Goal: Transaction & Acquisition: Purchase product/service

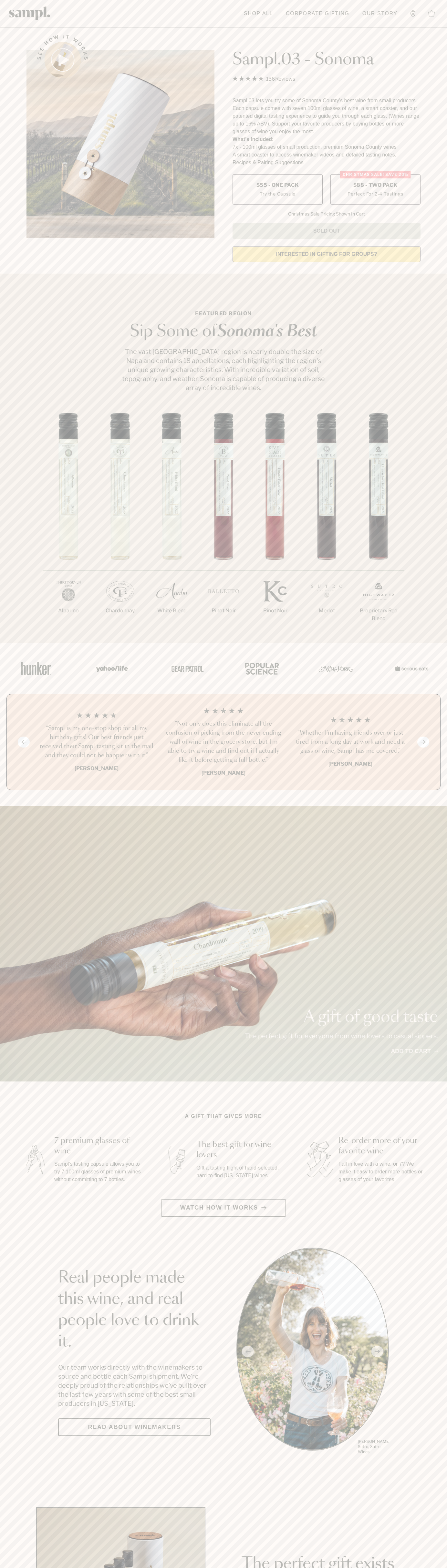
click at [375, 186] on span "$88 - Two Pack" at bounding box center [375, 185] width 44 height 7
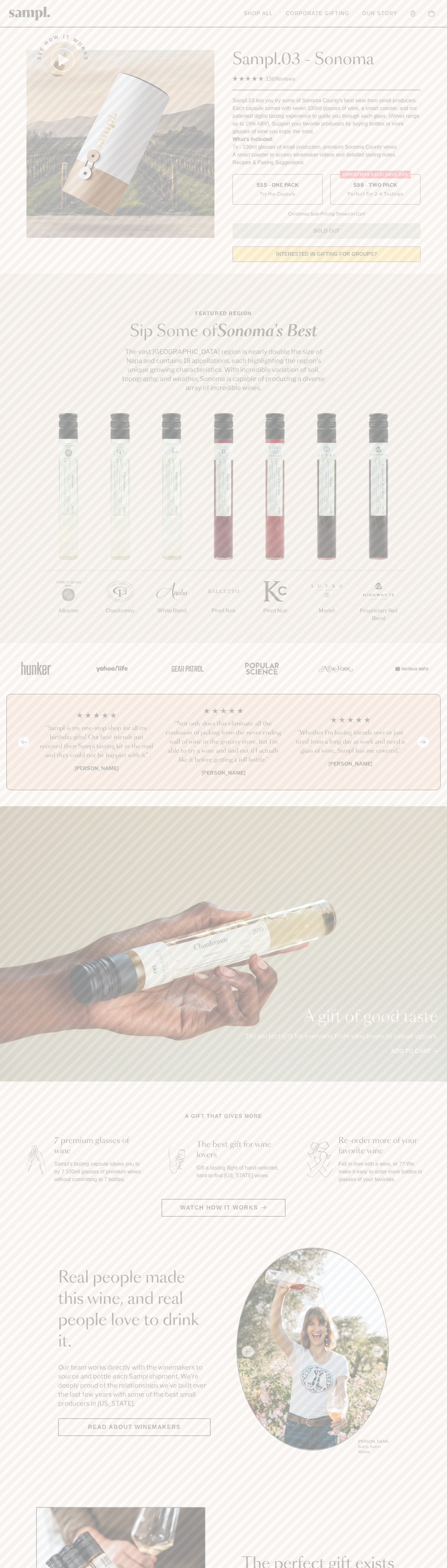
click at [96, 743] on h3 "“Sampl is my one-stop shop for all my birthday gifts! Our best friends just rec…" at bounding box center [96, 741] width 116 height 36
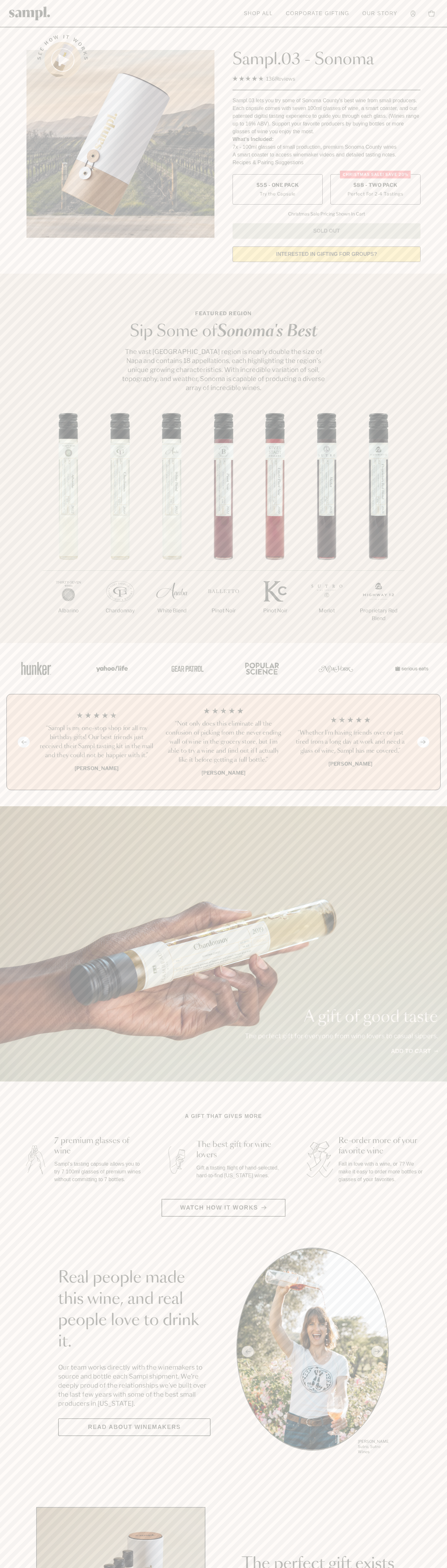
click at [210, 27] on header "Toggle navigation menu Shop All Corporate Gifting Our Story Account Story Shop …" at bounding box center [224, 13] width 447 height 27
click at [119, 1567] on html "Skip to main content Toggle navigation menu Shop All Corporate Gifting Our Stor…" at bounding box center [224, 1513] width 447 height 3026
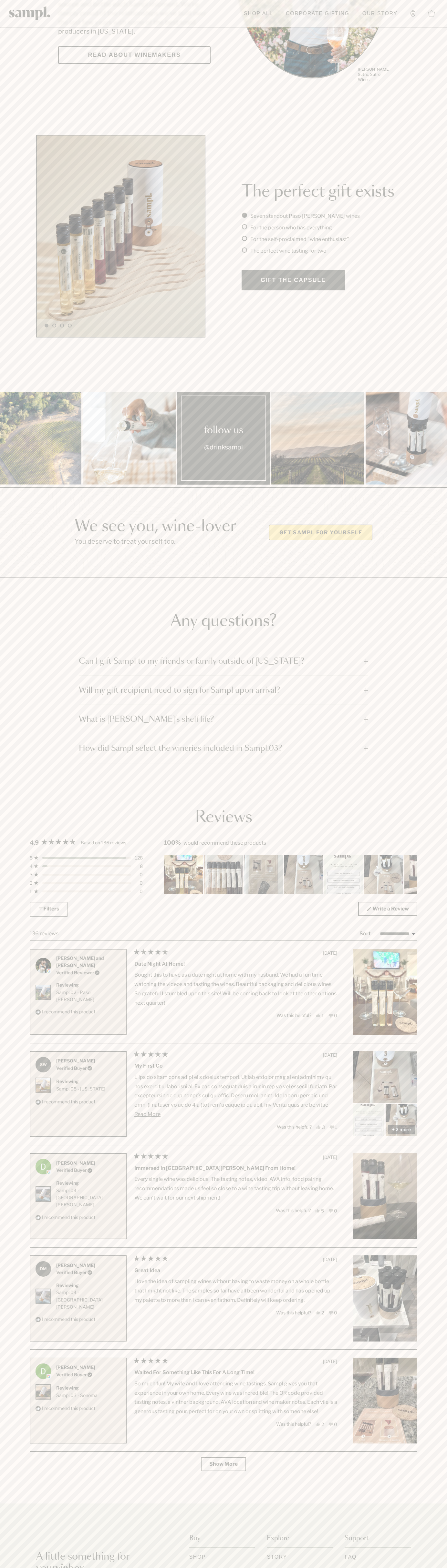
click at [7, 684] on main "See how it works Sampl.03 - Sonoma 4.9 Rated 4.9 out of 5 stars 136 Reviews Cli…" at bounding box center [224, 66] width 447 height 2875
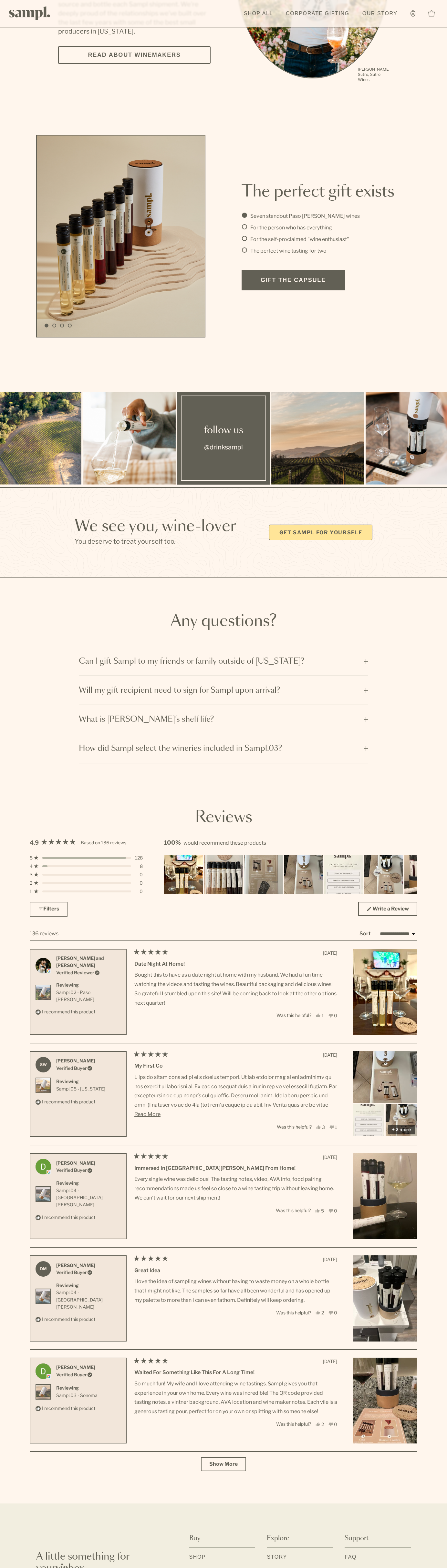
scroll to position [0, 0]
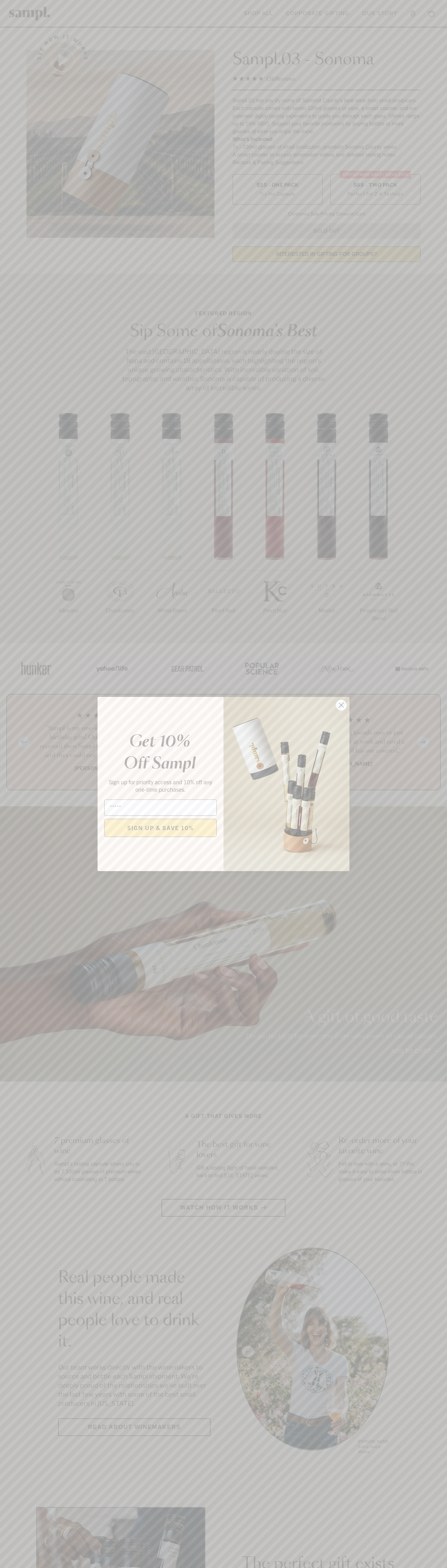
click at [341, 705] on icon "Close dialog" at bounding box center [341, 705] width 4 height 4
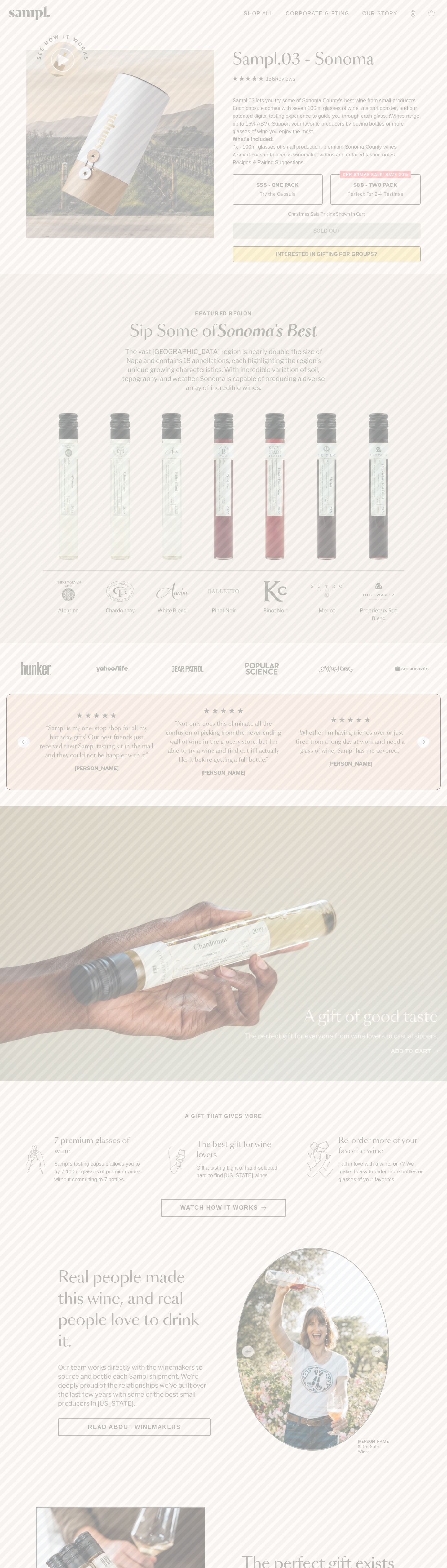
click at [375, 186] on span "$88 - Two Pack" at bounding box center [375, 185] width 44 height 7
click at [96, 743] on h3 "“Sampl is my one-stop shop for all my birthday gifts! Our best friends just rec…" at bounding box center [96, 741] width 116 height 36
